Goal: Task Accomplishment & Management: Use online tool/utility

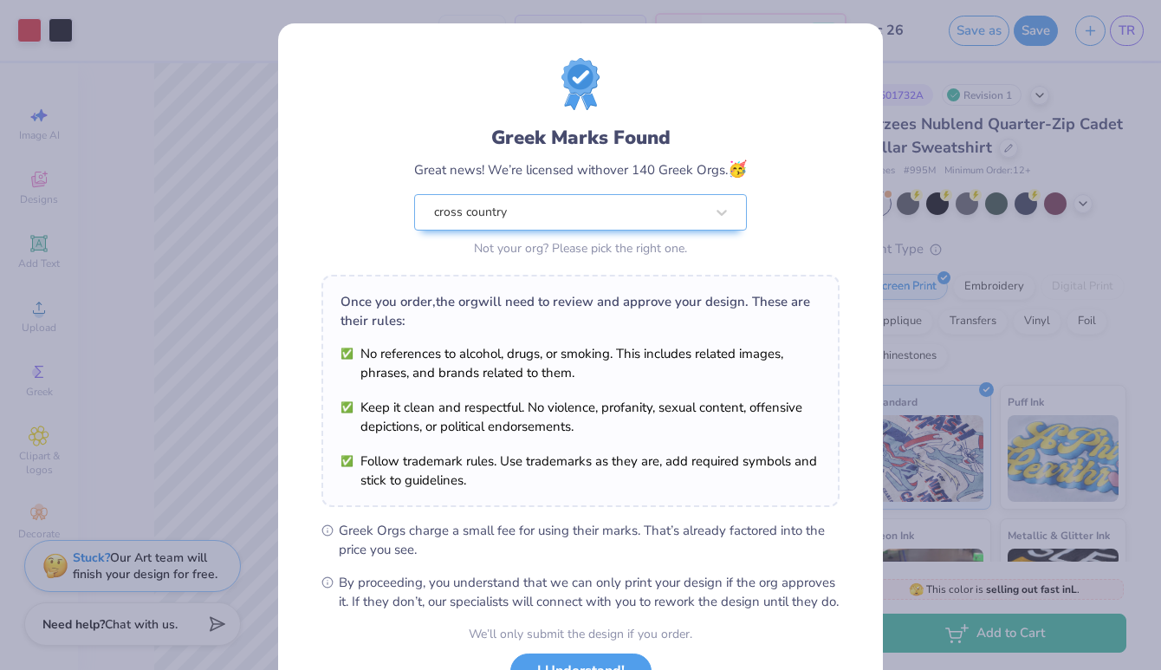
click at [946, 152] on div "Greek Marks Found Great news! We’re licensed with over 140 Greek Orgs. 🥳 cross …" at bounding box center [580, 335] width 1161 height 670
click at [928, 168] on div "Greek Marks Found Great news! We’re licensed with over 140 Greek Orgs. 🥳 cross …" at bounding box center [580, 335] width 1161 height 670
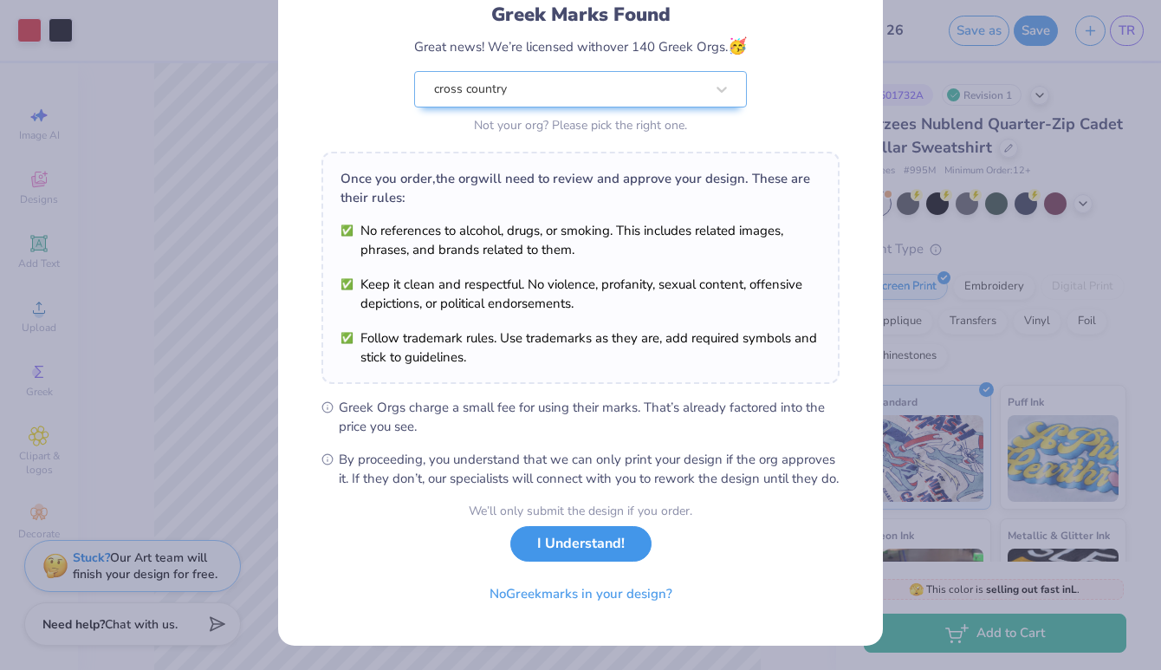
click at [605, 558] on button "I Understand!" at bounding box center [581, 544] width 141 height 36
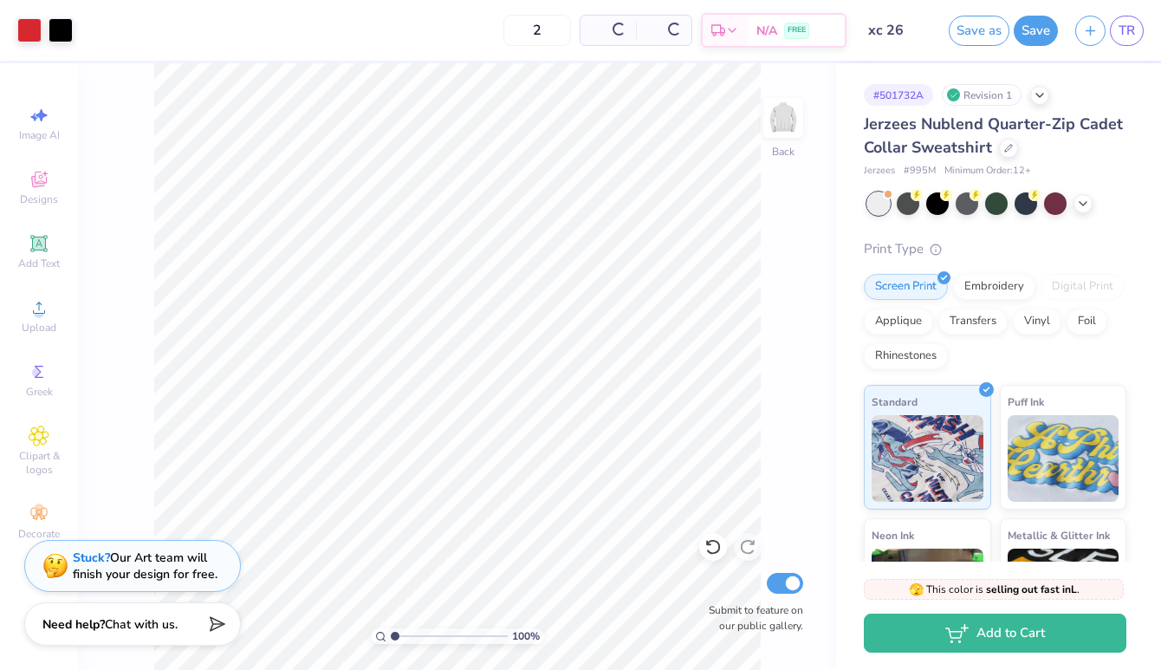
scroll to position [0, 0]
click at [481, 34] on input "2" at bounding box center [473, 30] width 68 height 31
type input "15"
click at [427, 38] on div "15 Per Item Total Est. Delivery N/A FREE" at bounding box center [463, 30] width 765 height 61
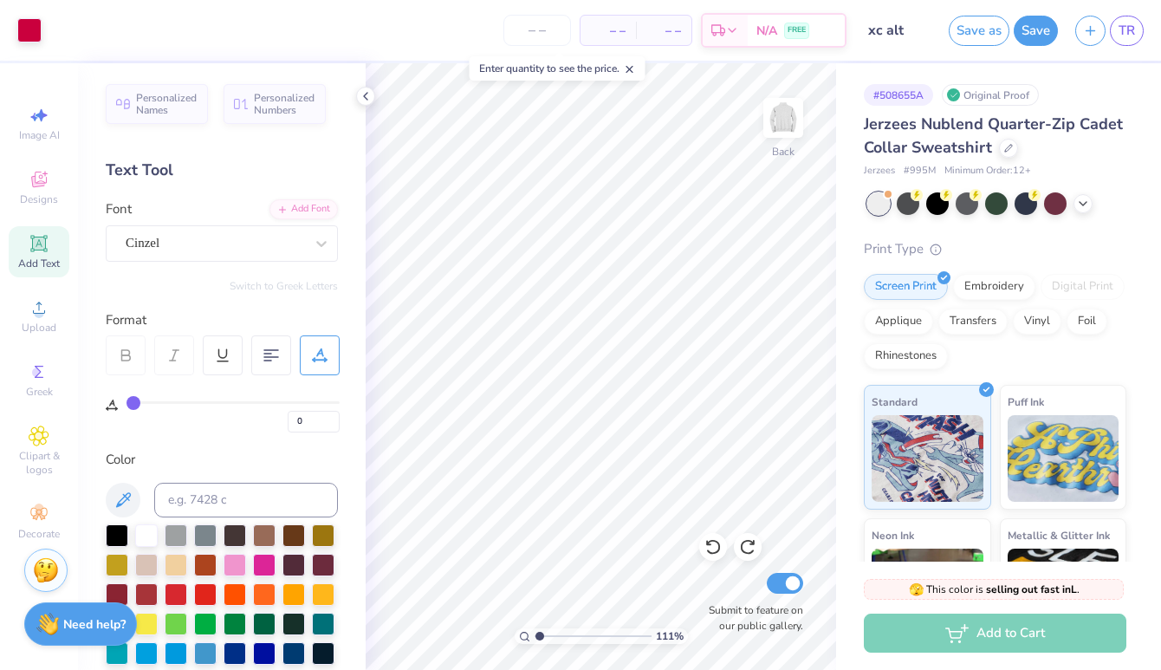
scroll to position [496, 0]
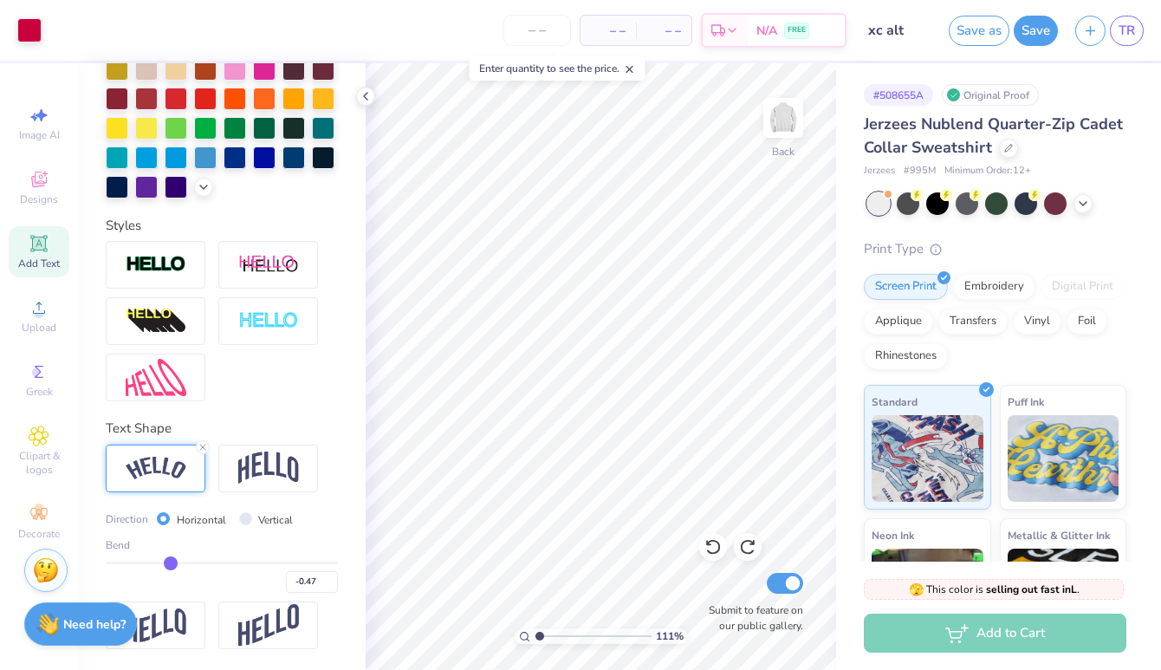
click at [603, 627] on div "111 %" at bounding box center [601, 366] width 607 height 607
click at [603, 633] on input "range" at bounding box center [593, 636] width 117 height 16
drag, startPoint x: 589, startPoint y: 633, endPoint x: 562, endPoint y: 633, distance: 26.9
click at [562, 633] on input "range" at bounding box center [593, 636] width 117 height 16
drag, startPoint x: 562, startPoint y: 633, endPoint x: 404, endPoint y: 615, distance: 158.7
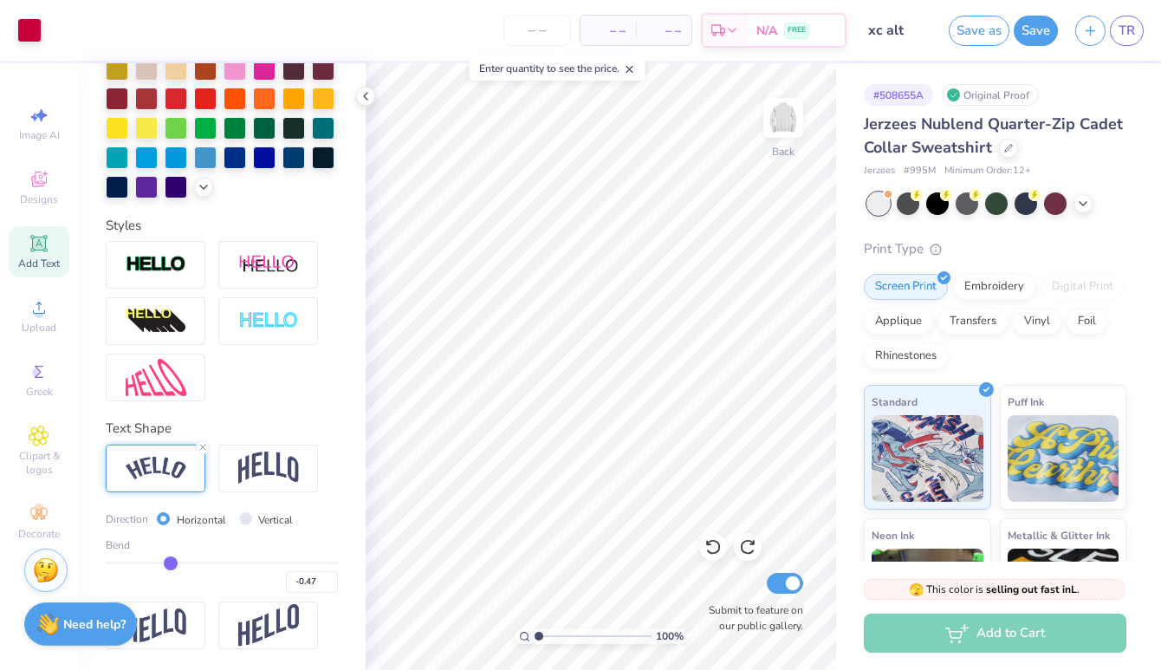
type input "1"
click at [535, 628] on input "range" at bounding box center [593, 636] width 117 height 16
